Goal: Check status: Check status

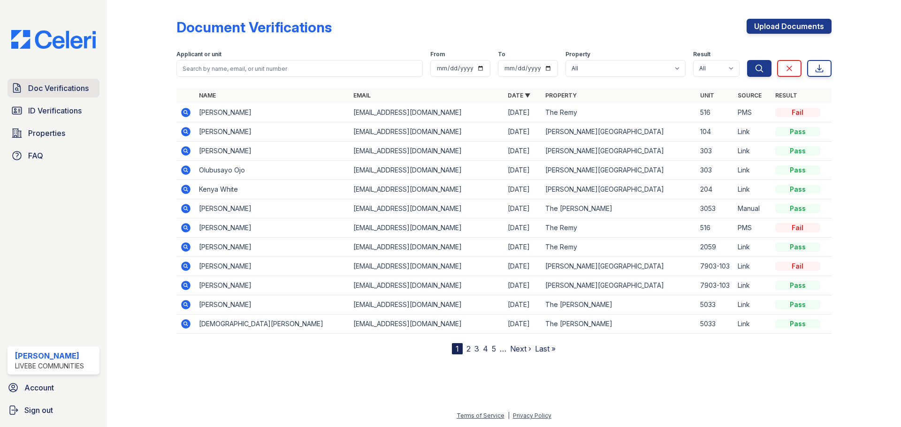
click at [72, 86] on span "Doc Verifications" at bounding box center [58, 88] width 61 height 11
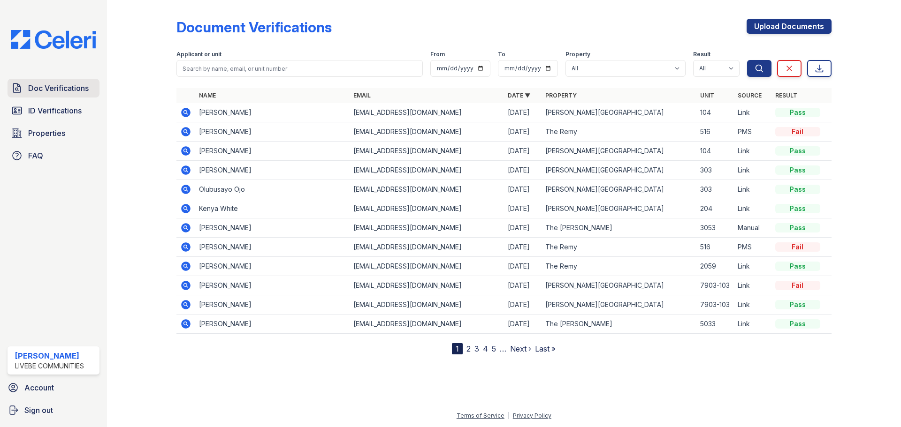
click at [75, 90] on span "Doc Verifications" at bounding box center [58, 88] width 61 height 11
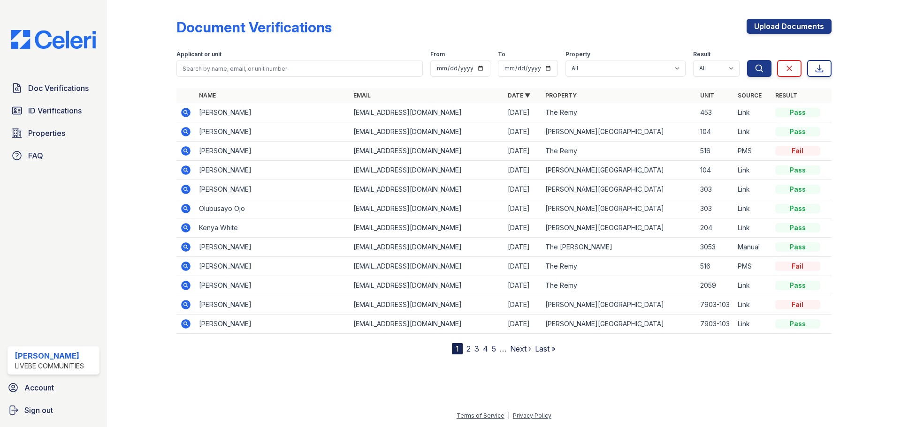
click at [182, 248] on icon at bounding box center [185, 247] width 9 height 9
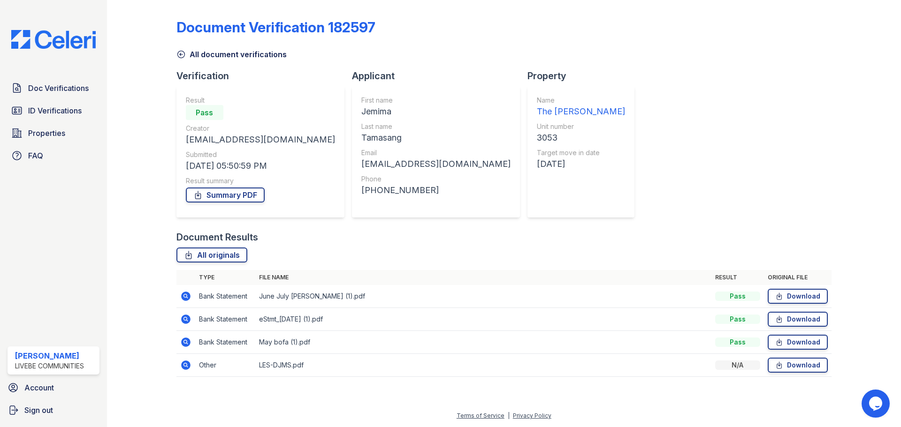
drag, startPoint x: 186, startPoint y: 367, endPoint x: 326, endPoint y: 366, distance: 139.8
click at [186, 366] on icon at bounding box center [185, 365] width 11 height 11
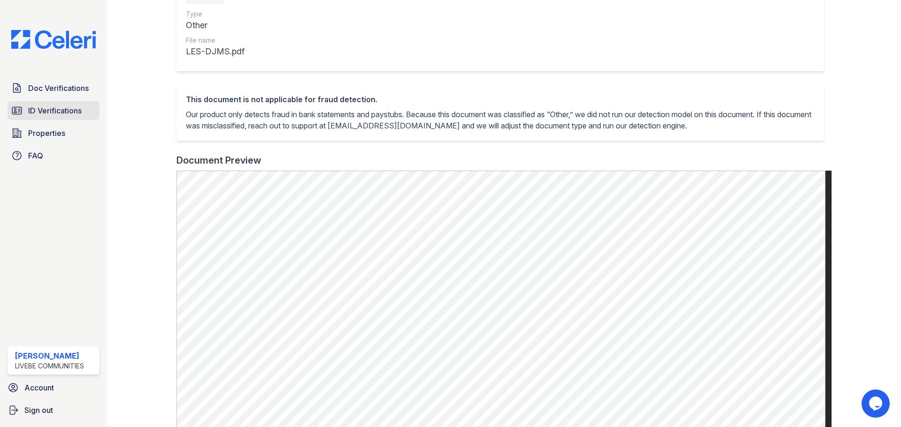
scroll to position [94, 0]
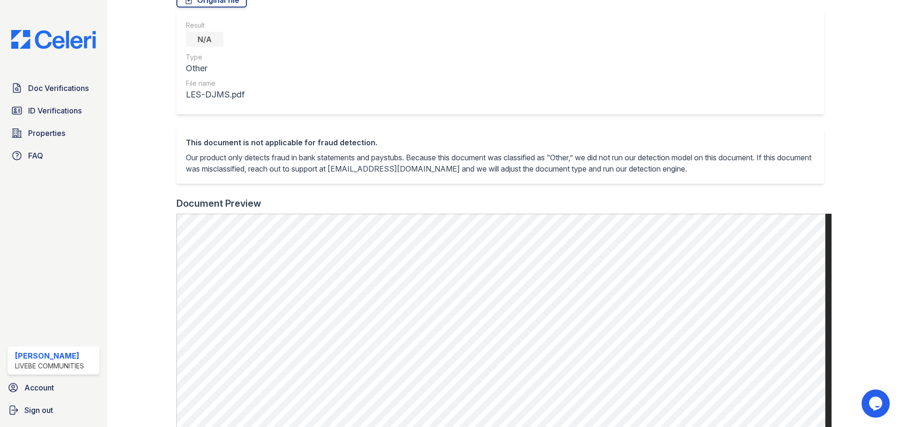
drag, startPoint x: 71, startPoint y: 90, endPoint x: 3, endPoint y: 136, distance: 82.1
click at [71, 90] on span "Doc Verifications" at bounding box center [58, 88] width 61 height 11
